Goal: Task Accomplishment & Management: Manage account settings

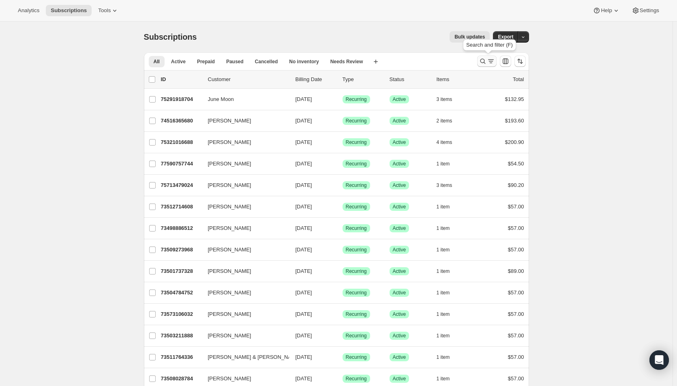
click at [488, 65] on button "Search and filter results" at bounding box center [486, 61] width 19 height 11
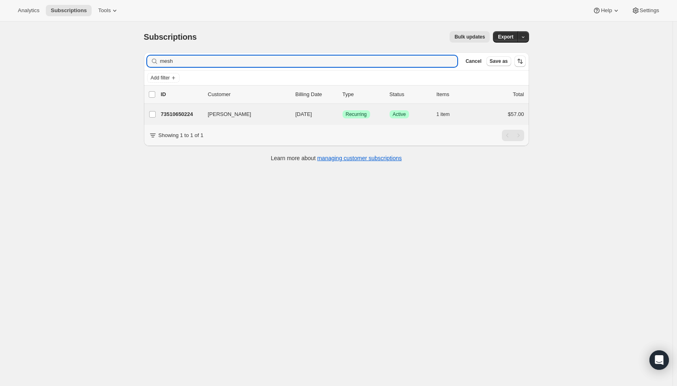
type input "mesh"
click at [320, 120] on div "[PERSON_NAME] 73510650224 [PERSON_NAME] [DATE] Success Recurring Success Active…" at bounding box center [336, 114] width 385 height 21
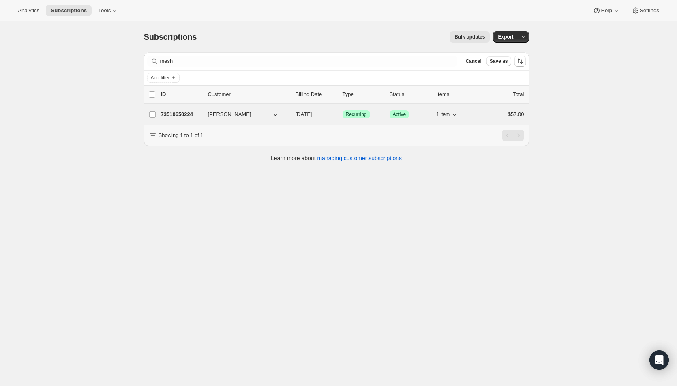
click at [312, 113] on span "[DATE]" at bounding box center [303, 114] width 17 height 6
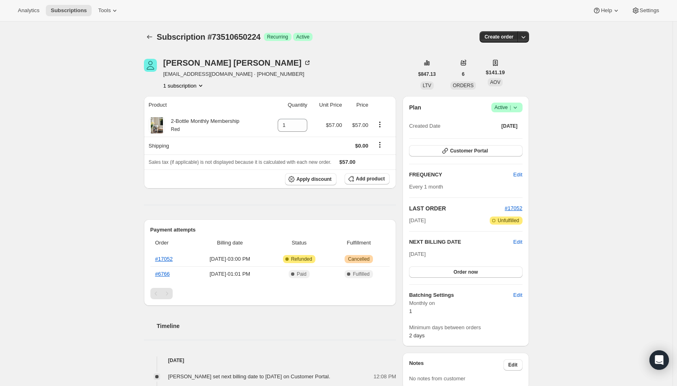
click at [591, 165] on div "Subscription #73510650224. This page is ready Subscription #73510650224 Success…" at bounding box center [336, 351] width 672 height 660
click at [381, 125] on icon "Product actions" at bounding box center [380, 124] width 8 height 8
click at [378, 141] on span "Swap variant" at bounding box center [382, 140] width 30 height 6
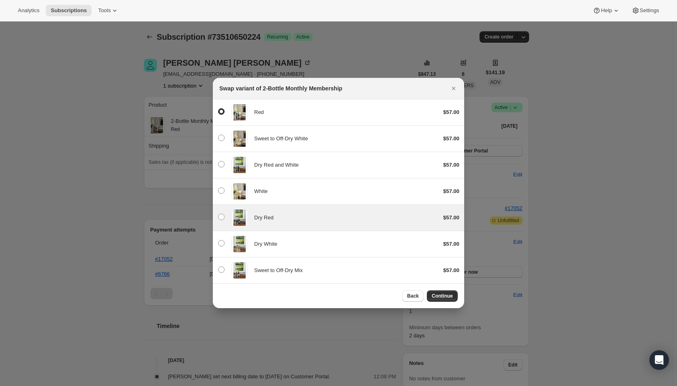
click at [259, 214] on span "Dry Red" at bounding box center [263, 217] width 19 height 6
radio input "false"
radio input "true"
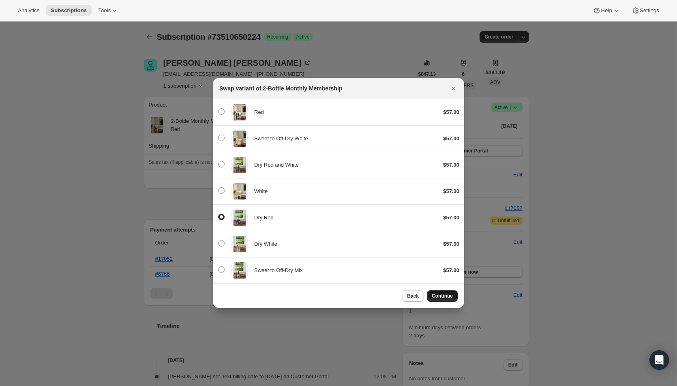
click at [437, 299] on button "Continue" at bounding box center [442, 295] width 31 height 11
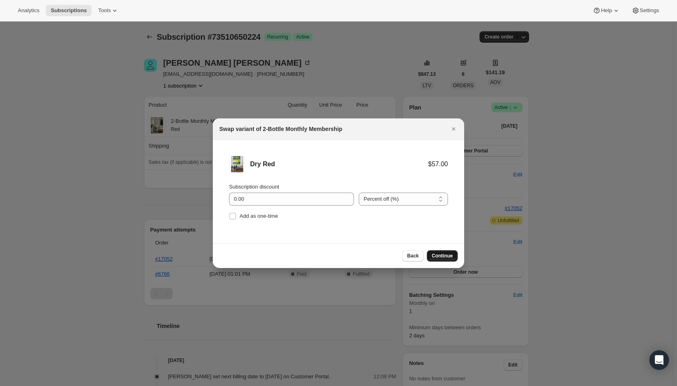
click at [436, 254] on span "Continue" at bounding box center [442, 255] width 21 height 6
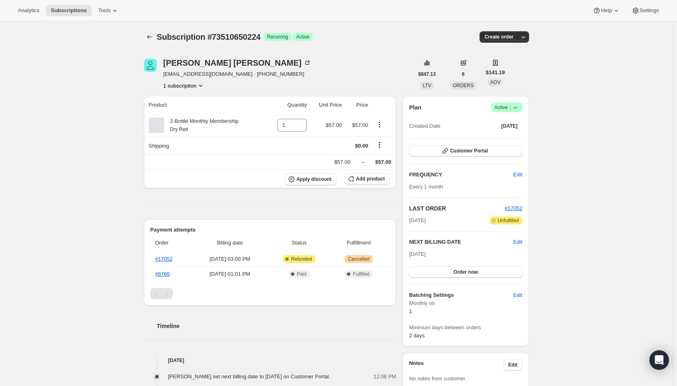
click at [574, 207] on div "Subscription #73510650224. This page is ready Subscription #73510650224 Success…" at bounding box center [336, 351] width 672 height 660
click at [481, 276] on button "Order now" at bounding box center [465, 271] width 113 height 11
click at [481, 276] on button "Click to confirm" at bounding box center [465, 271] width 113 height 11
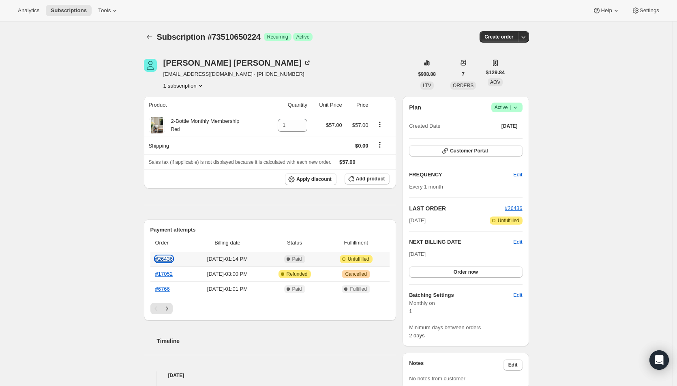
click at [160, 257] on link "#26436" at bounding box center [163, 259] width 17 height 6
click at [383, 125] on icon "Product actions" at bounding box center [380, 124] width 8 height 8
click at [382, 139] on span "Swap variant" at bounding box center [382, 140] width 30 height 6
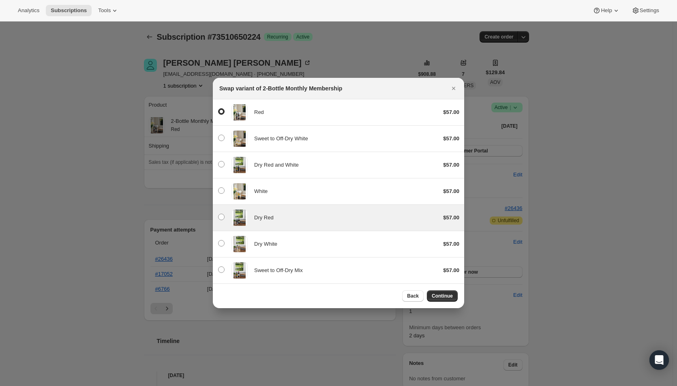
click at [285, 215] on div "Dry Red" at bounding box center [345, 218] width 182 height 8
radio input "false"
radio input "true"
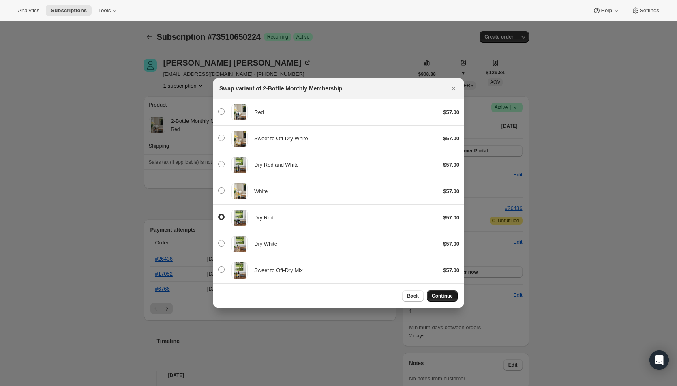
click at [444, 296] on span "Continue" at bounding box center [442, 296] width 21 height 6
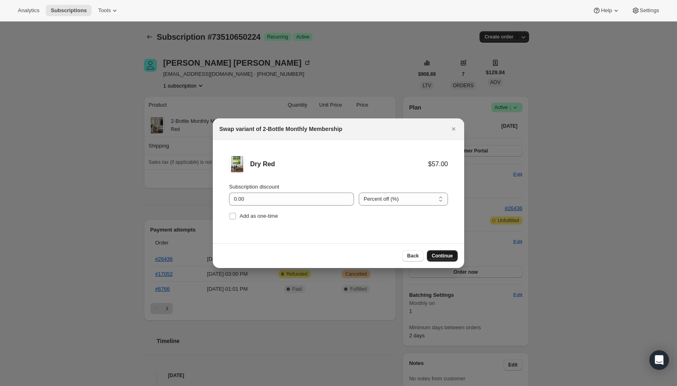
click at [445, 259] on button "Continue" at bounding box center [442, 255] width 31 height 11
